Goal: Transaction & Acquisition: Purchase product/service

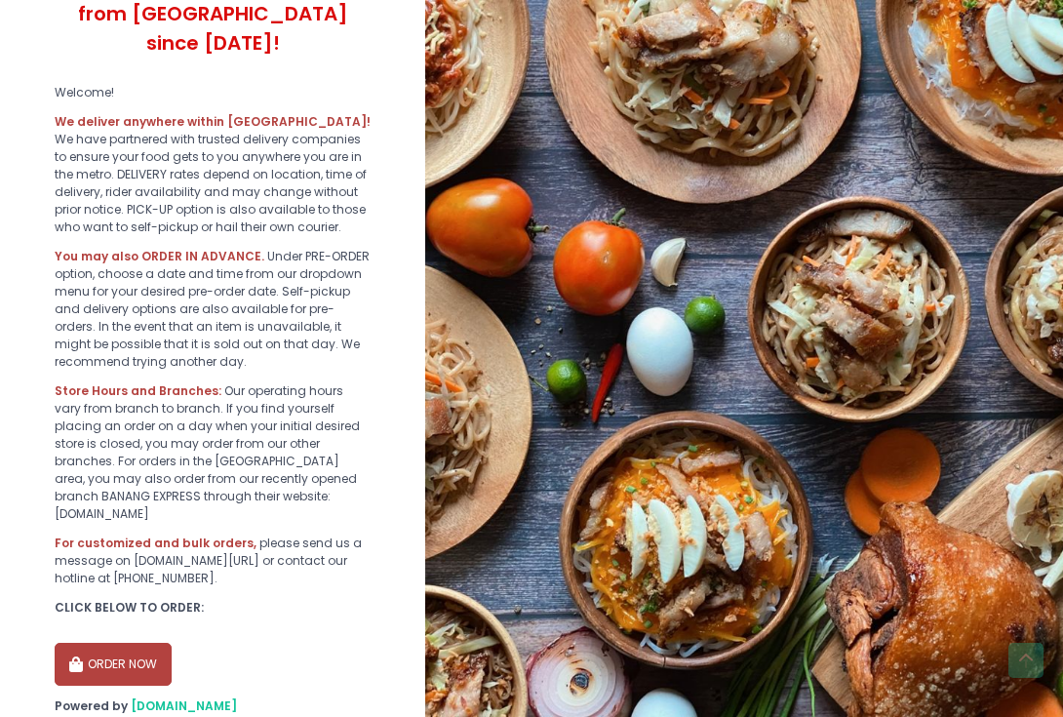
scroll to position [399, 0]
click at [131, 623] on section "By using our site you are consenting to the use of cookies as described in our …" at bounding box center [212, 191] width 425 height 1180
click at [140, 642] on button "ORDER NOW" at bounding box center [113, 663] width 117 height 43
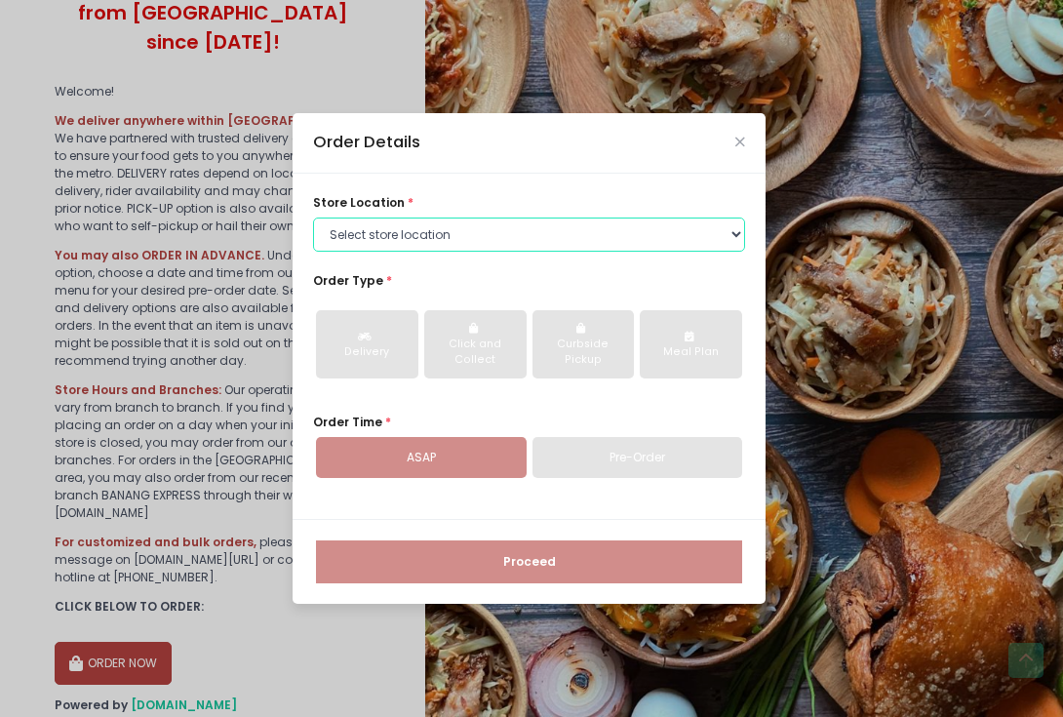
click at [435, 251] on select "Select store location ALING [GEOGRAPHIC_DATA] - [GEOGRAPHIC_DATA] [GEOGRAPHIC_D…" at bounding box center [529, 235] width 432 height 35
select select "614aed71e4942a4c99b40621"
click at [313, 218] on select "Select store location ALING [GEOGRAPHIC_DATA] - [GEOGRAPHIC_DATA] [GEOGRAPHIC_D…" at bounding box center [529, 235] width 432 height 35
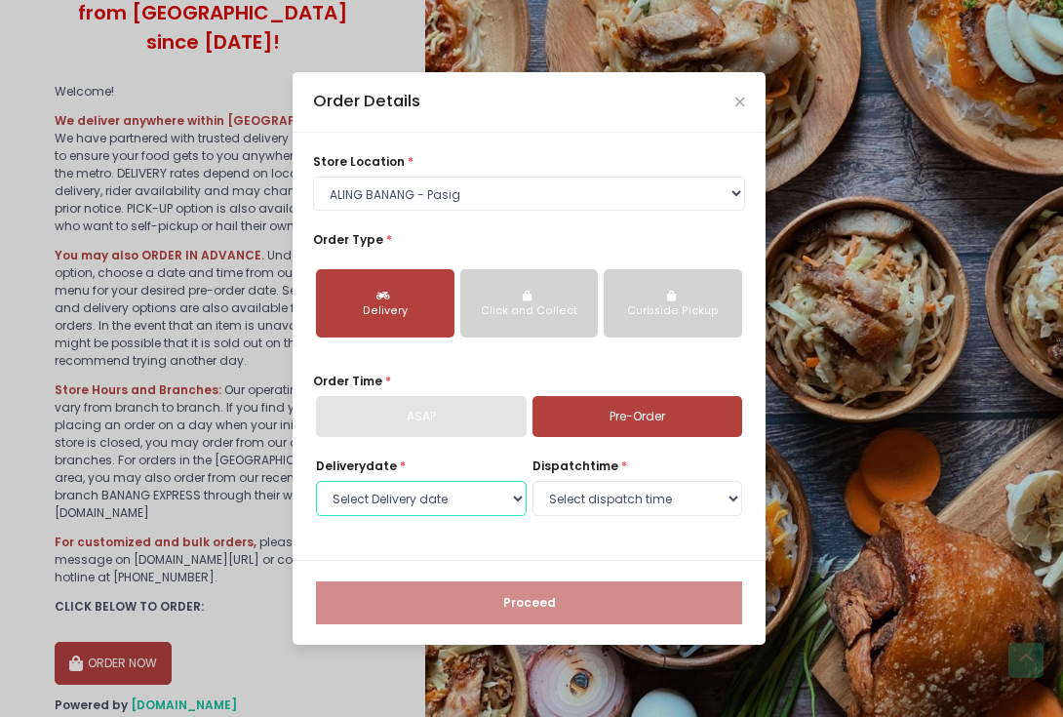
click at [460, 506] on select "Select Delivery date [DATE] [DATE] [DATE] [DATE] [DATE] [DATE] [DATE] [DATE] [D…" at bounding box center [421, 498] width 211 height 35
select select "[DATE]"
click at [316, 481] on select "Select Delivery date [DATE] [DATE] [DATE] [DATE] [DATE] [DATE] [DATE] [DATE] [D…" at bounding box center [421, 498] width 211 height 35
click at [578, 497] on select "Select dispatch time 10:00 AM - 10:30 AM 10:30 AM - 11:00 AM 11:00 AM - 11:30 A…" at bounding box center [638, 498] width 211 height 35
select select "21:30"
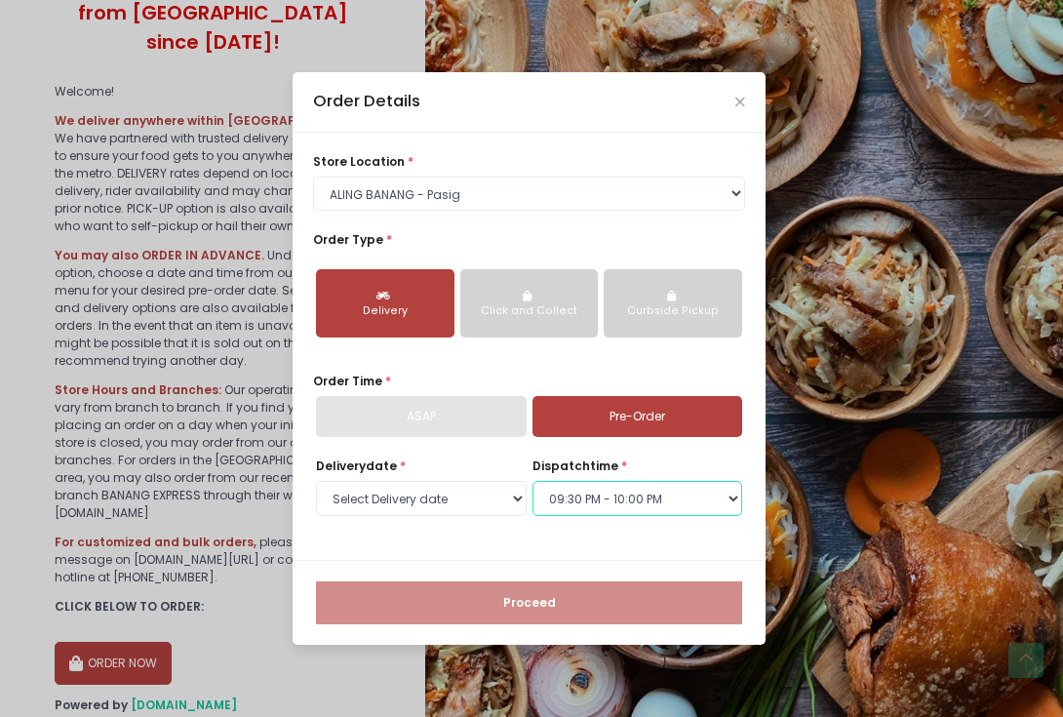
click at [533, 481] on select "Select dispatch time 10:00 AM - 10:30 AM 10:30 AM - 11:00 AM 11:00 AM - 11:30 A…" at bounding box center [638, 498] width 211 height 35
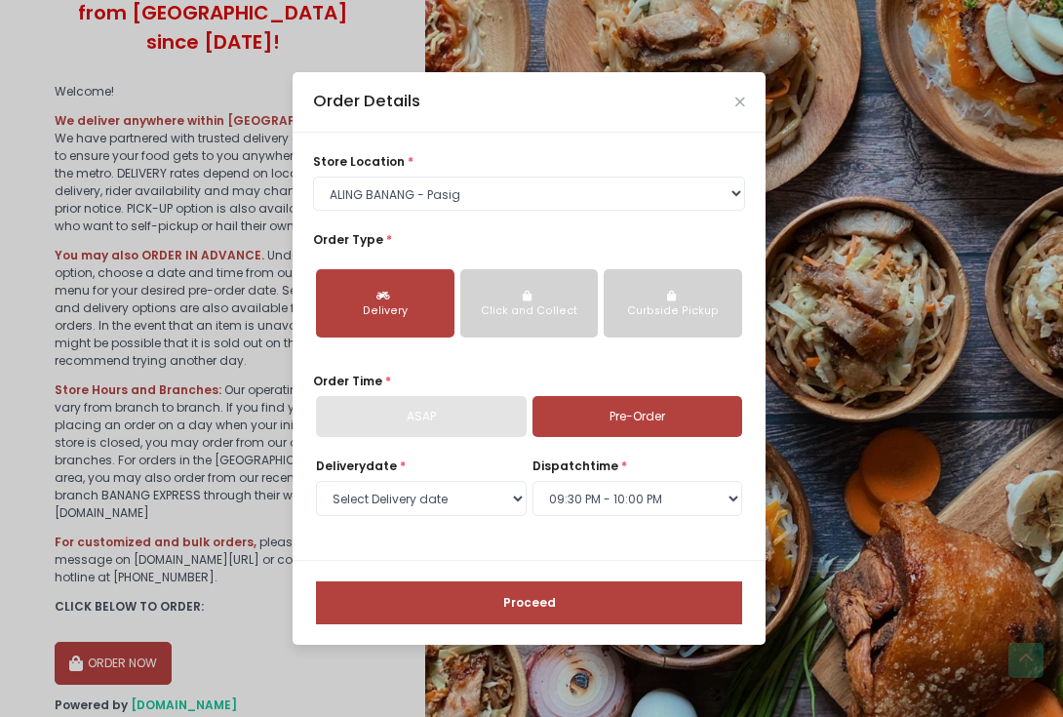
click at [542, 602] on button "Proceed" at bounding box center [529, 602] width 426 height 43
